Goal: Find specific page/section: Find specific page/section

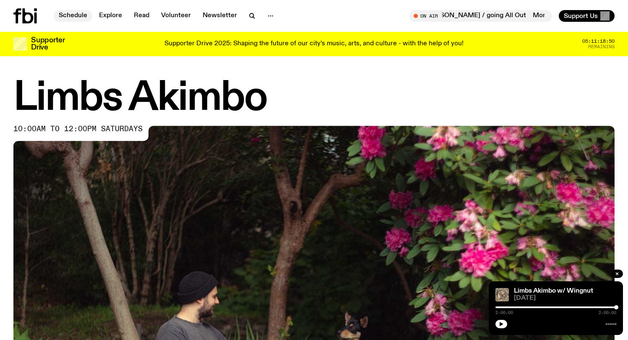
click at [74, 13] on link "Schedule" at bounding box center [73, 16] width 39 height 12
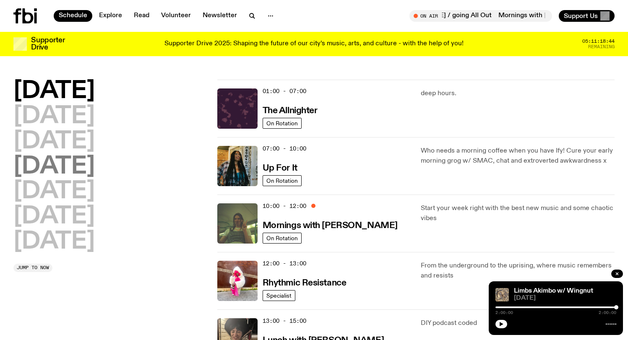
click at [73, 169] on h2 "[DATE]" at bounding box center [53, 166] width 81 height 23
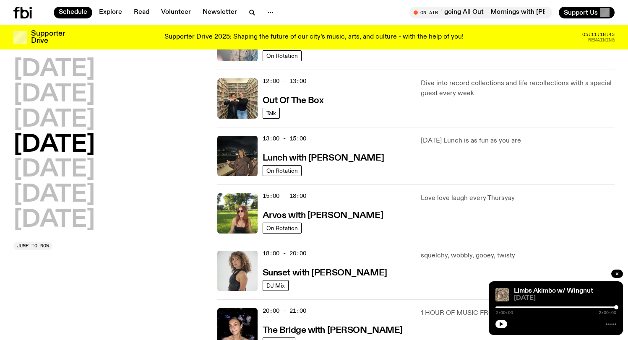
scroll to position [181, 0]
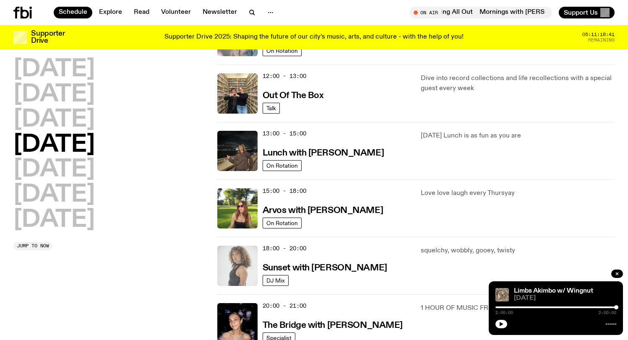
click at [245, 273] on img at bounding box center [237, 266] width 40 height 40
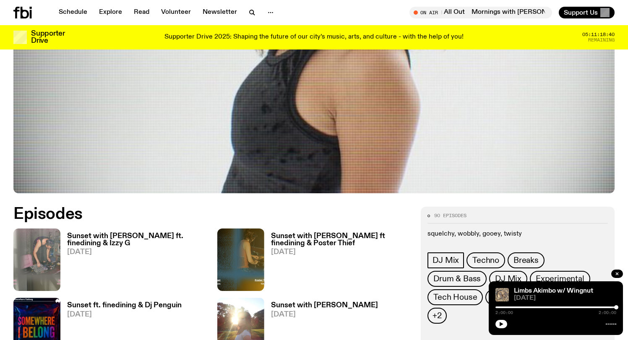
scroll to position [370, 0]
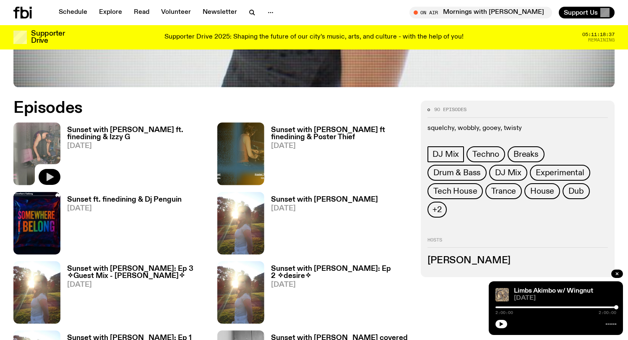
click at [48, 176] on icon "button" at bounding box center [50, 177] width 7 height 8
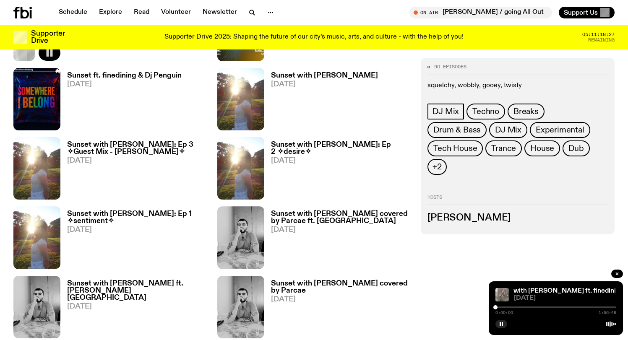
scroll to position [73, 0]
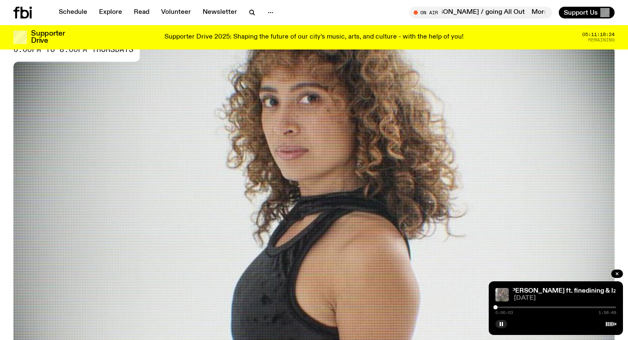
click at [576, 202] on img at bounding box center [313, 216] width 601 height 338
